Goal: Task Accomplishment & Management: Use online tool/utility

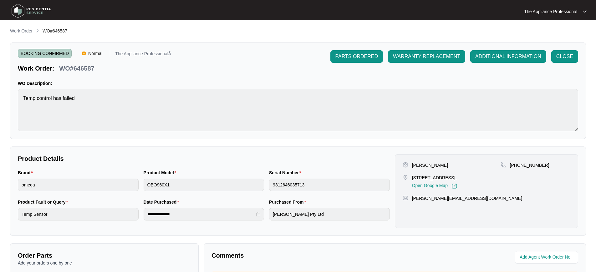
click at [20, 12] on img at bounding box center [31, 11] width 44 height 19
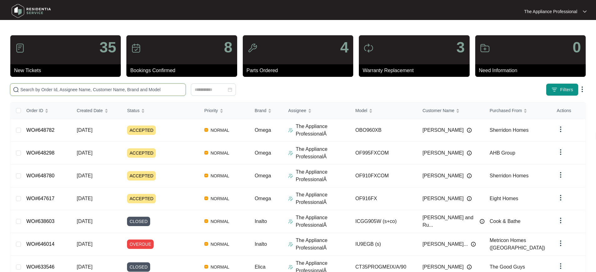
click at [42, 91] on input "text" at bounding box center [101, 89] width 163 height 7
click at [73, 87] on input "text" at bounding box center [101, 89] width 163 height 7
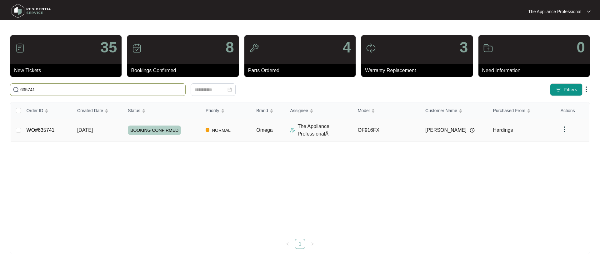
type input "635741"
click at [93, 129] on span "[DATE]" at bounding box center [85, 130] width 16 height 5
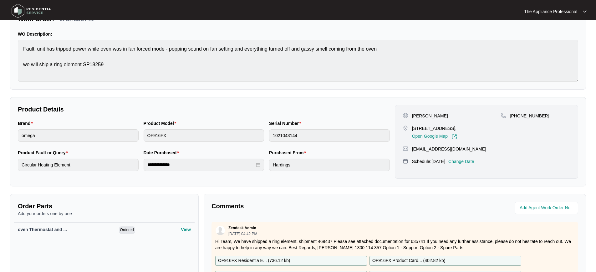
scroll to position [98, 0]
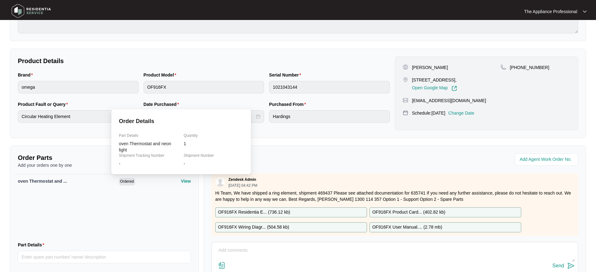
click at [183, 182] on p "View" at bounding box center [186, 181] width 10 height 6
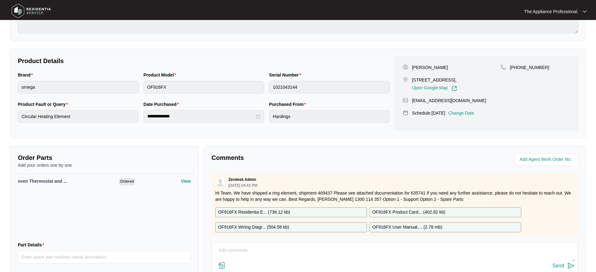
click at [170, 224] on div "oven Thermostat and ... Ordered View" at bounding box center [104, 205] width 180 height 63
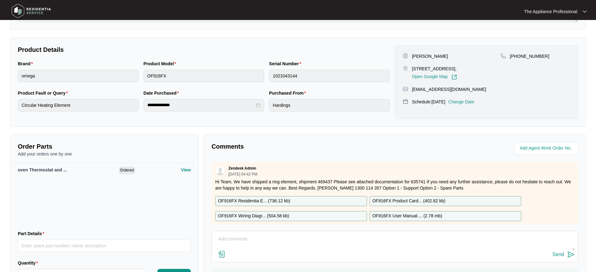
scroll to position [116, 0]
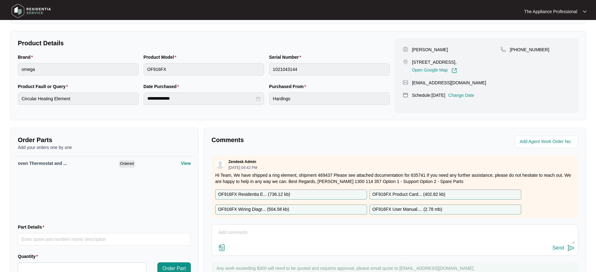
click at [228, 233] on textarea at bounding box center [395, 236] width 360 height 16
type textarea "Replaced faulty oven thermostat and neon please replace parts tested ok."
click at [571, 248] on img at bounding box center [571, 249] width 8 height 8
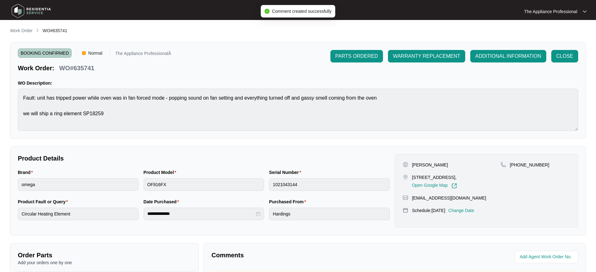
scroll to position [0, 0]
click at [562, 54] on span "CLOSE" at bounding box center [564, 57] width 17 height 8
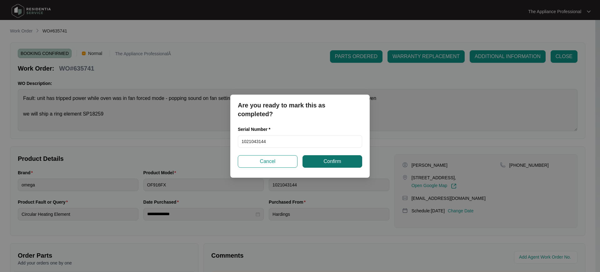
click at [332, 163] on span "Confirm" at bounding box center [333, 162] width 18 height 8
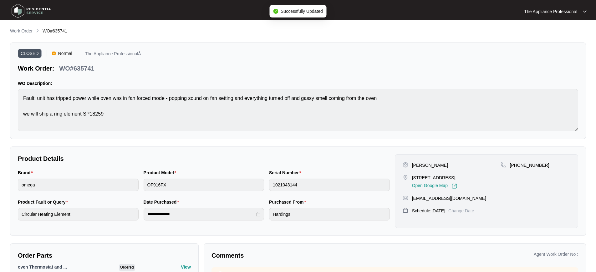
click at [20, 12] on img at bounding box center [31, 11] width 44 height 19
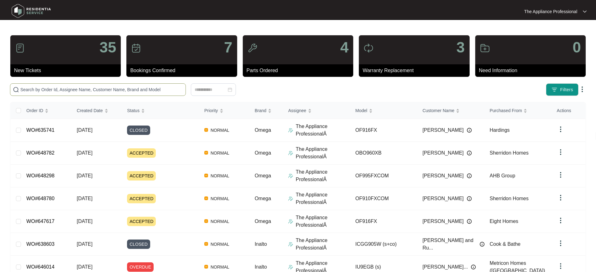
click at [73, 89] on input "text" at bounding box center [101, 89] width 163 height 7
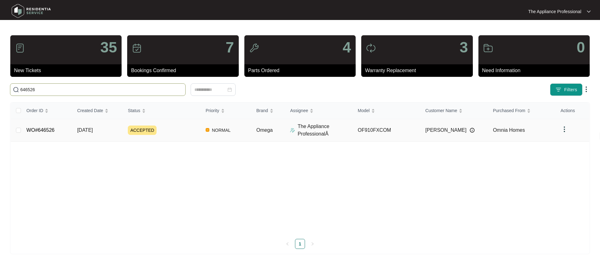
type input "646526"
click at [93, 131] on span "[DATE]" at bounding box center [85, 130] width 16 height 5
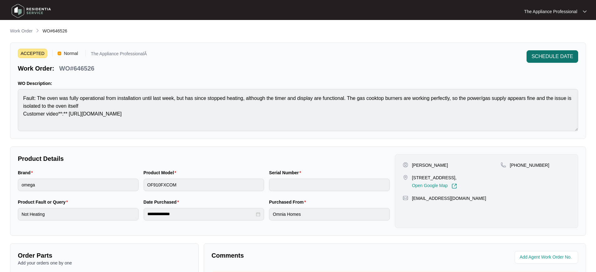
click at [536, 57] on span "SCHEDULE DATE" at bounding box center [552, 57] width 42 height 8
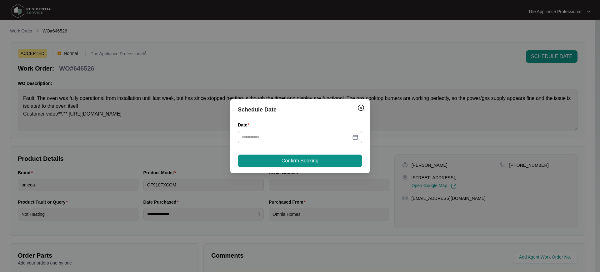
click at [357, 136] on div at bounding box center [300, 137] width 117 height 7
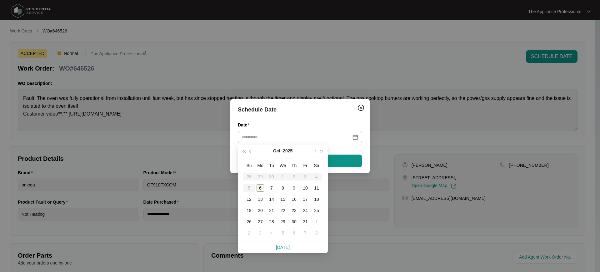
type input "**********"
click at [263, 187] on div "6" at bounding box center [261, 188] width 8 height 8
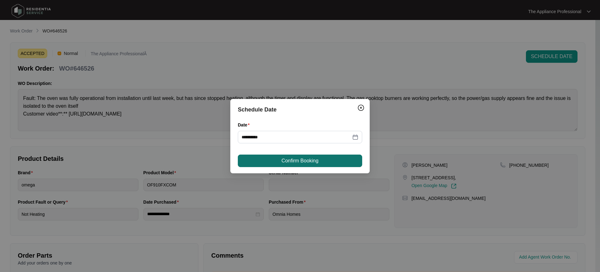
click at [280, 161] on button "Confirm Booking" at bounding box center [300, 161] width 124 height 13
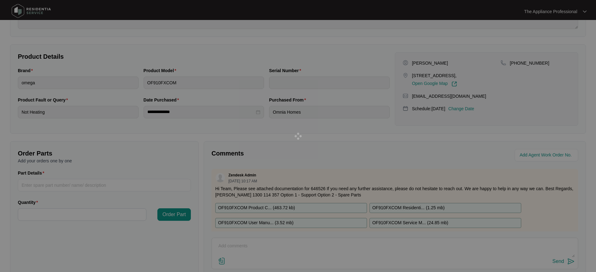
scroll to position [142, 0]
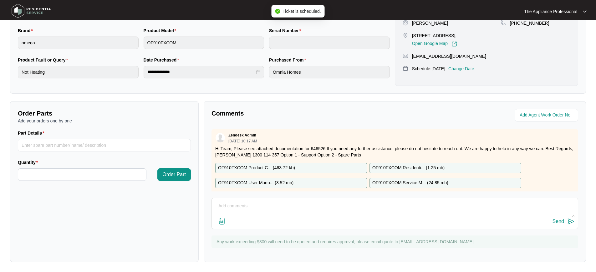
click at [247, 206] on textarea at bounding box center [395, 209] width 360 height 16
type textarea "Bypassed clock tested ok."
click at [573, 222] on img at bounding box center [571, 222] width 8 height 8
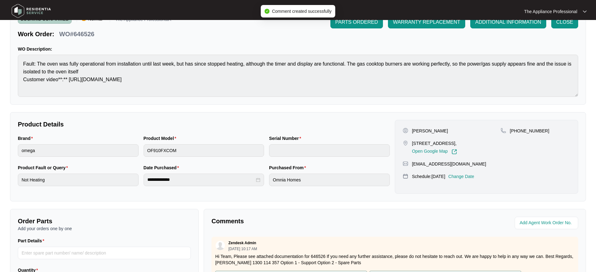
scroll to position [0, 0]
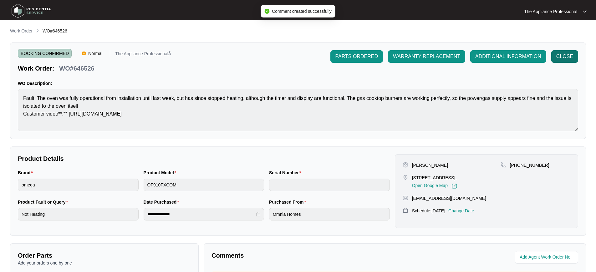
click at [572, 57] on span "CLOSE" at bounding box center [564, 57] width 17 height 8
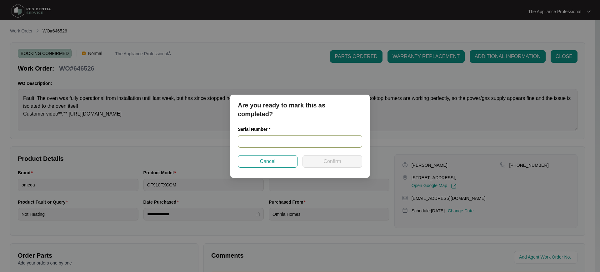
click at [283, 143] on input "text" at bounding box center [300, 141] width 124 height 13
type input "V0000693452302000018"
click at [330, 166] on button "Confirm" at bounding box center [333, 161] width 60 height 13
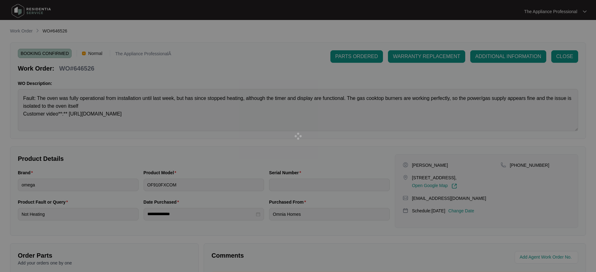
type input "V0000693452302000018"
